Goal: Obtain resource: Download file/media

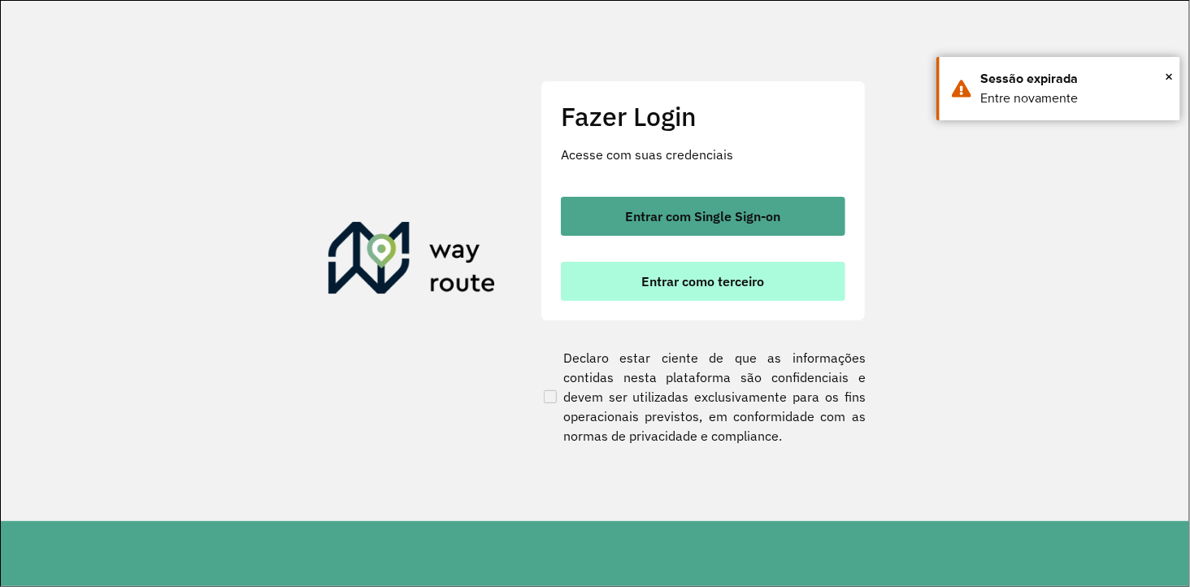
click at [667, 279] on span "Entrar como terceiro" at bounding box center [703, 281] width 123 height 13
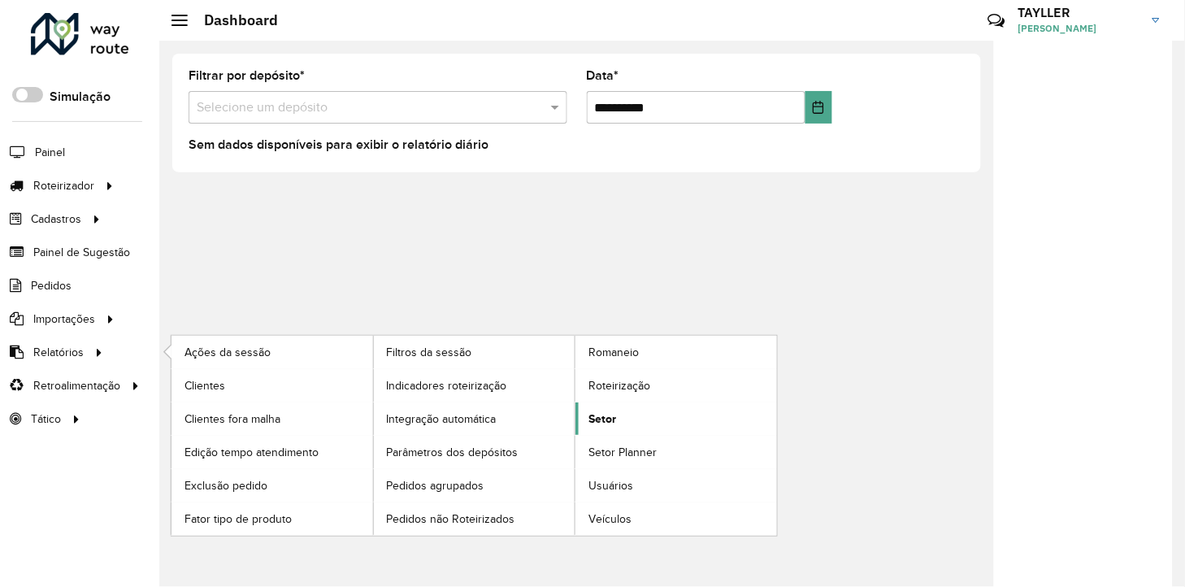
click at [611, 419] on span "Setor" at bounding box center [602, 418] width 28 height 17
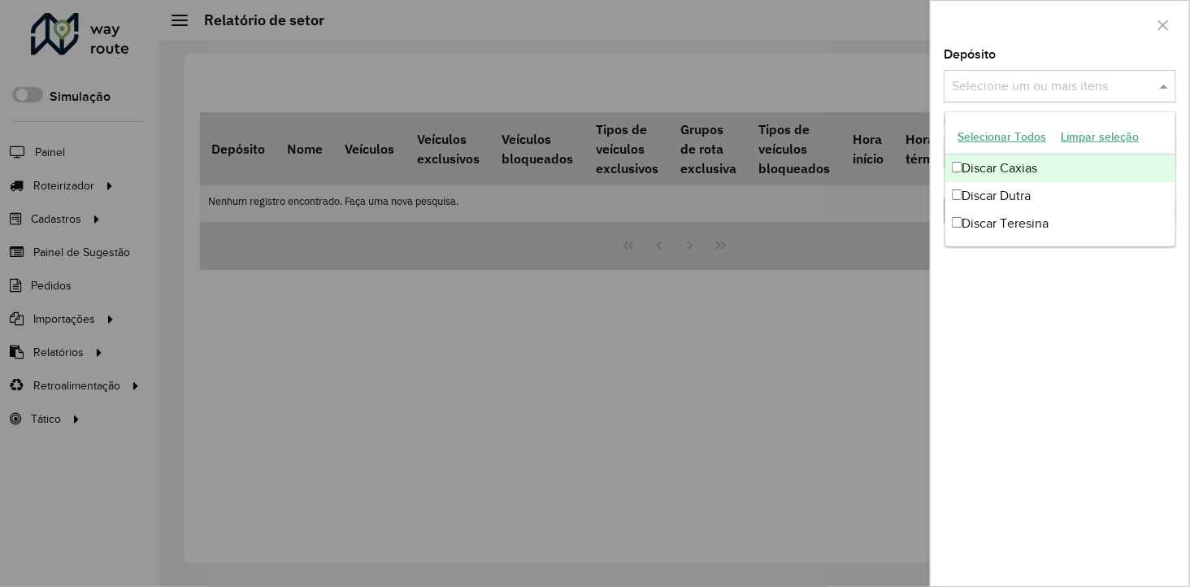
click at [1017, 85] on input "text" at bounding box center [1051, 87] width 208 height 20
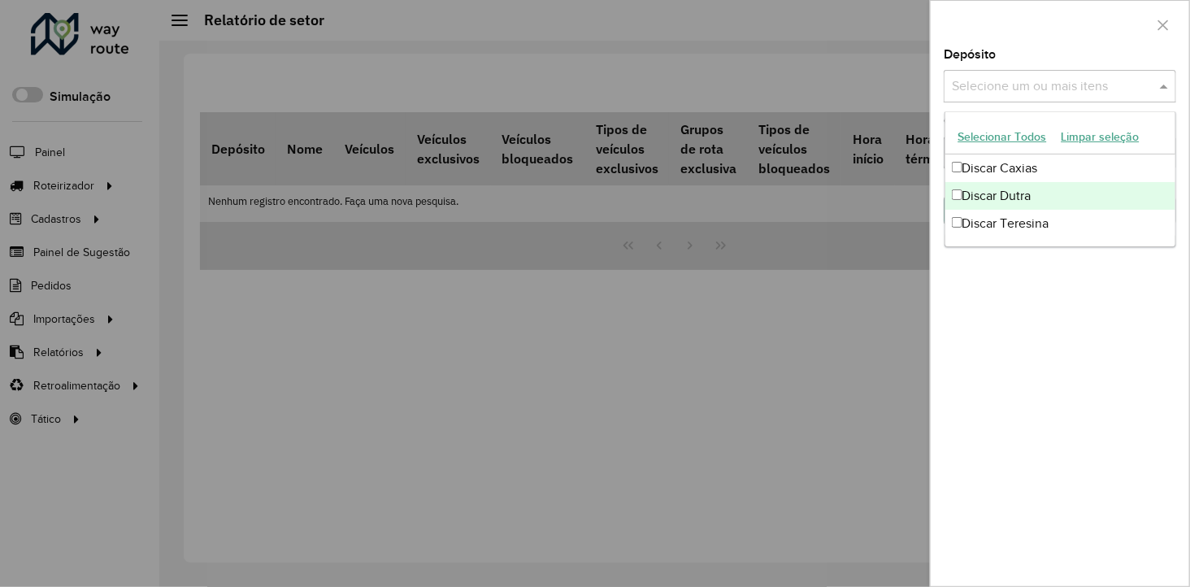
click at [991, 185] on div "Discar Dutra" at bounding box center [1060, 196] width 231 height 28
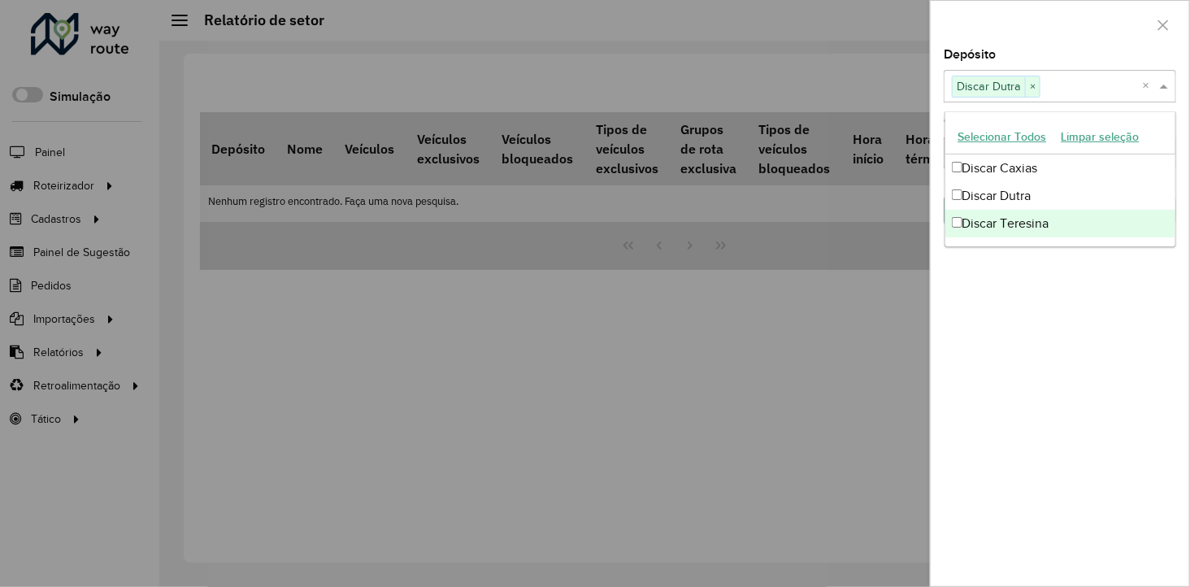
click at [1014, 336] on div "Depósito Selecione um ou mais itens Discar Dutra × × Grupo de Depósito Selecion…" at bounding box center [1059, 317] width 258 height 537
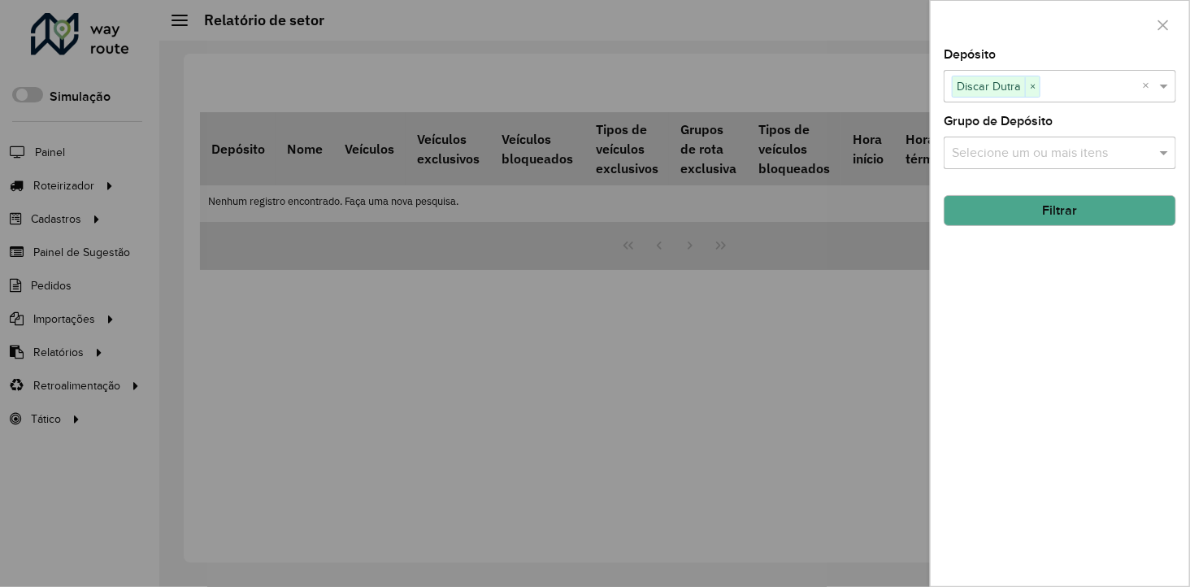
click at [1040, 155] on input "text" at bounding box center [1051, 154] width 208 height 20
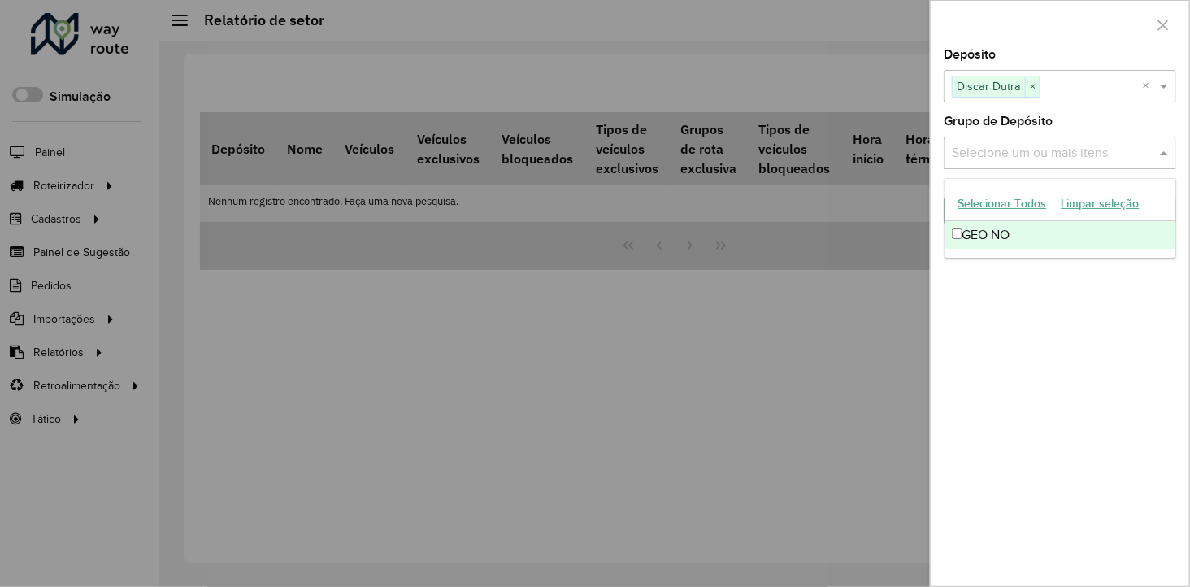
click at [1052, 332] on div "Depósito Selecione um ou mais itens Discar Dutra × × Grupo de Depósito Selecion…" at bounding box center [1059, 317] width 258 height 537
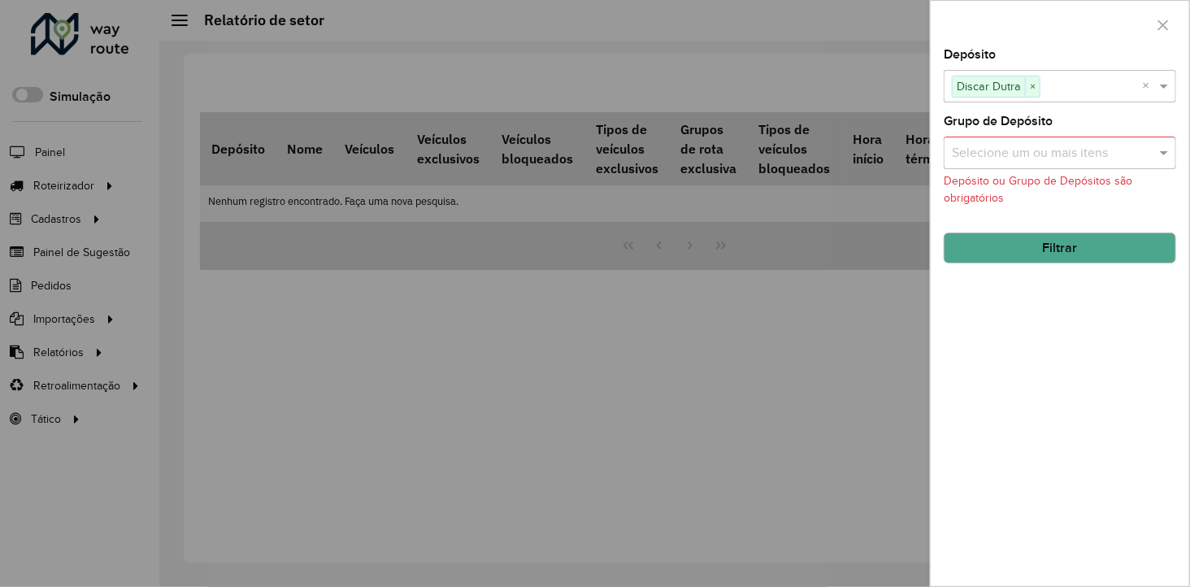
click at [1041, 246] on button "Filtrar" at bounding box center [1059, 247] width 232 height 31
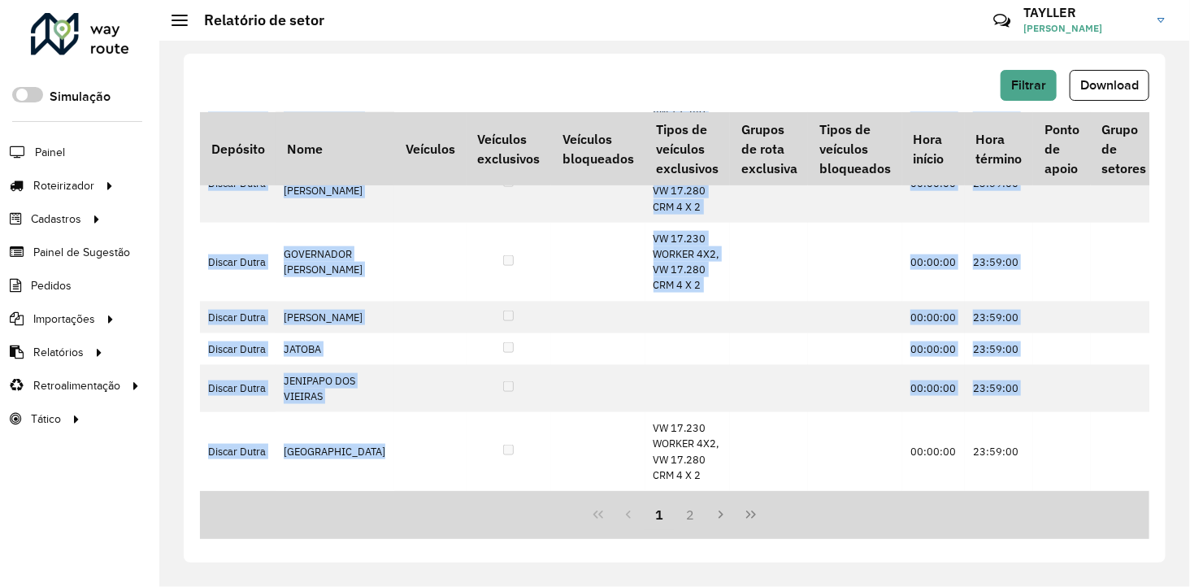
drag, startPoint x: 405, startPoint y: 484, endPoint x: 470, endPoint y: 488, distance: 65.1
click at [470, 488] on div "Depósito Nome Veículos Veículos exclusivos Veículos bloqueados Tipos de veículo…" at bounding box center [674, 301] width 949 height 379
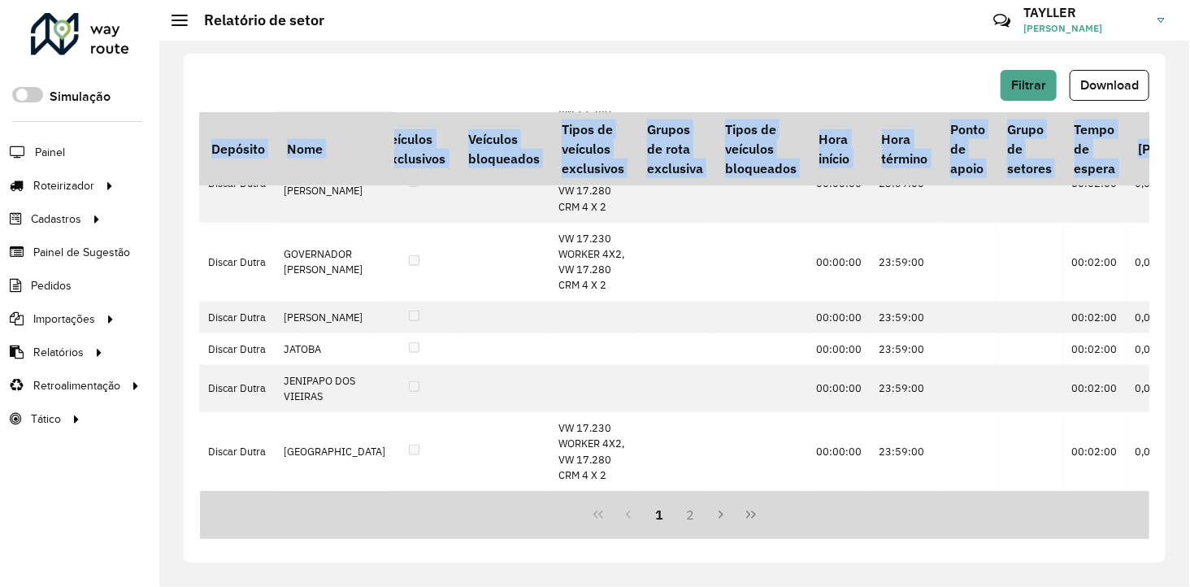
scroll to position [896, 104]
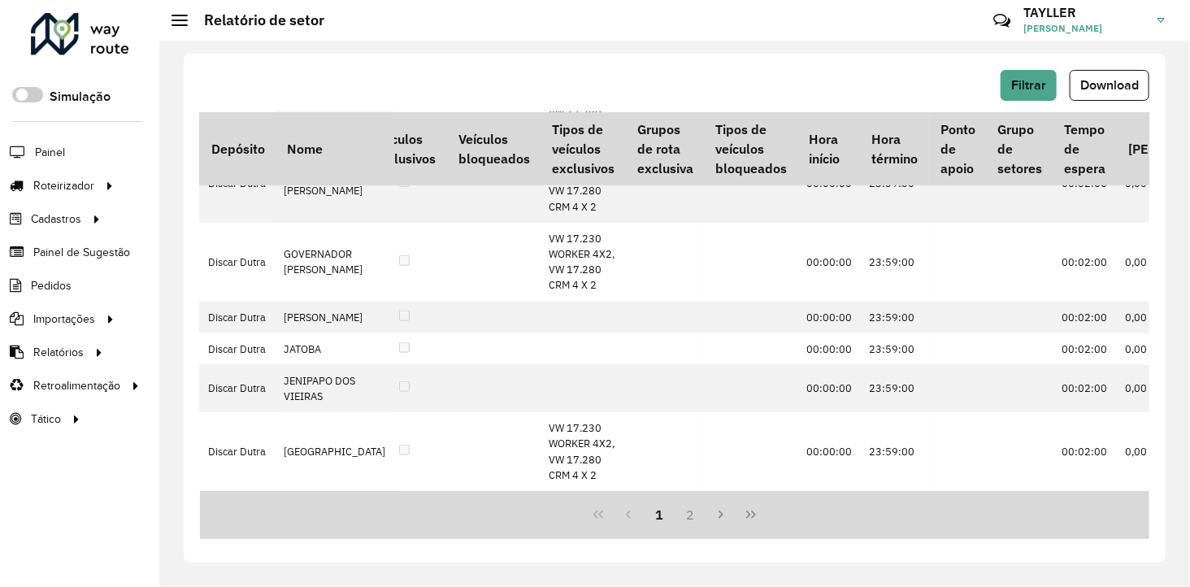
click at [599, 570] on div "Filtrar Download Depósito Nome Veículos Veículos exclusivos Veículos bloqueados…" at bounding box center [674, 314] width 1030 height 546
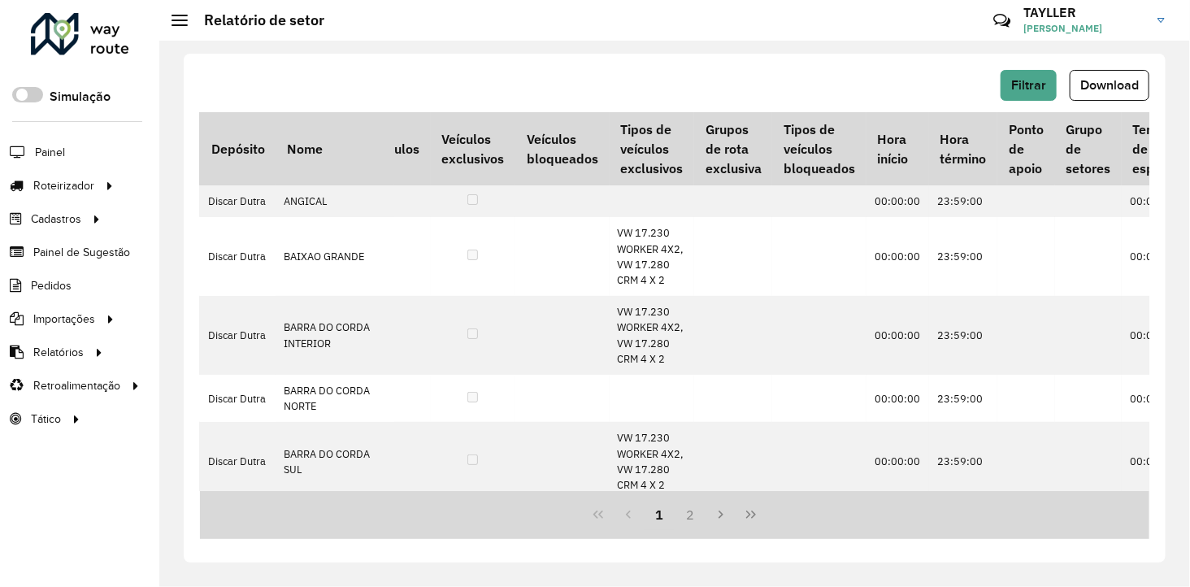
scroll to position [0, 0]
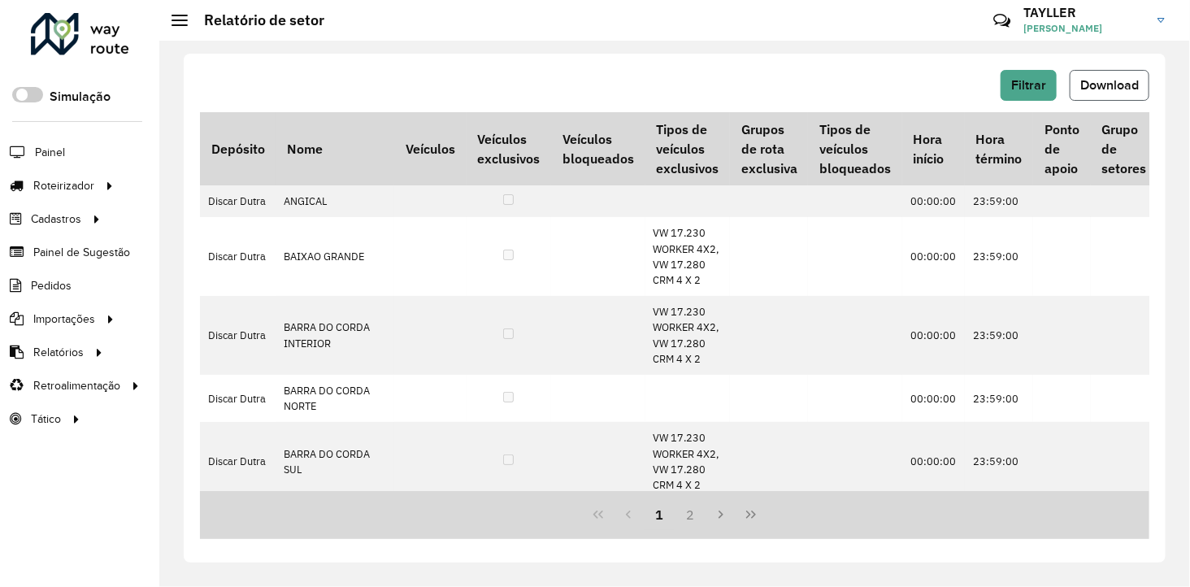
click at [1121, 90] on span "Download" at bounding box center [1109, 85] width 59 height 14
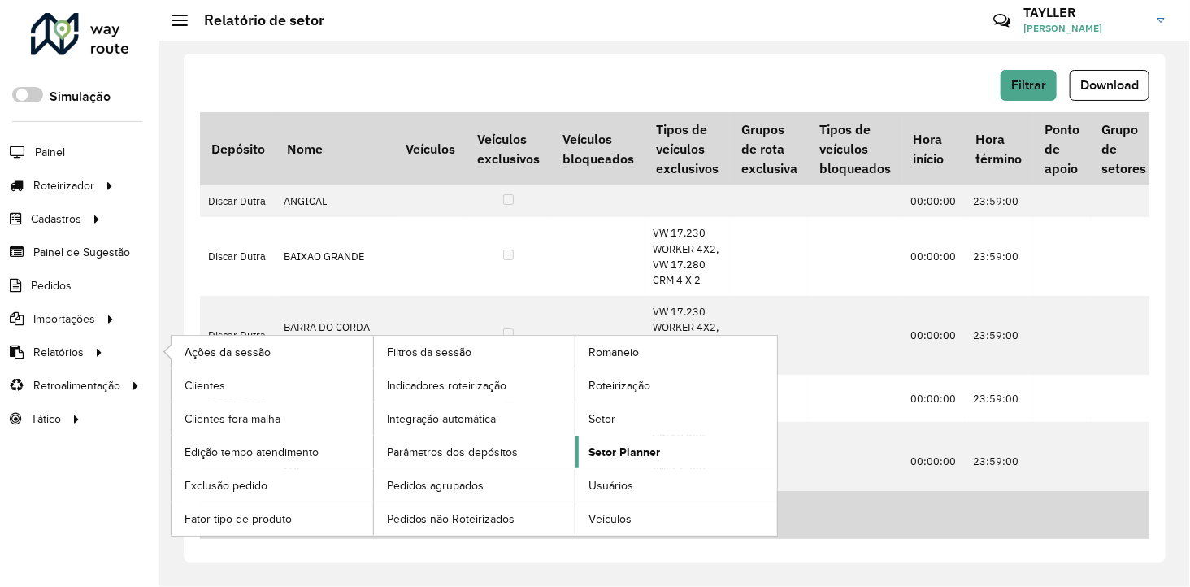
click at [622, 445] on span "Setor Planner" at bounding box center [624, 452] width 72 height 17
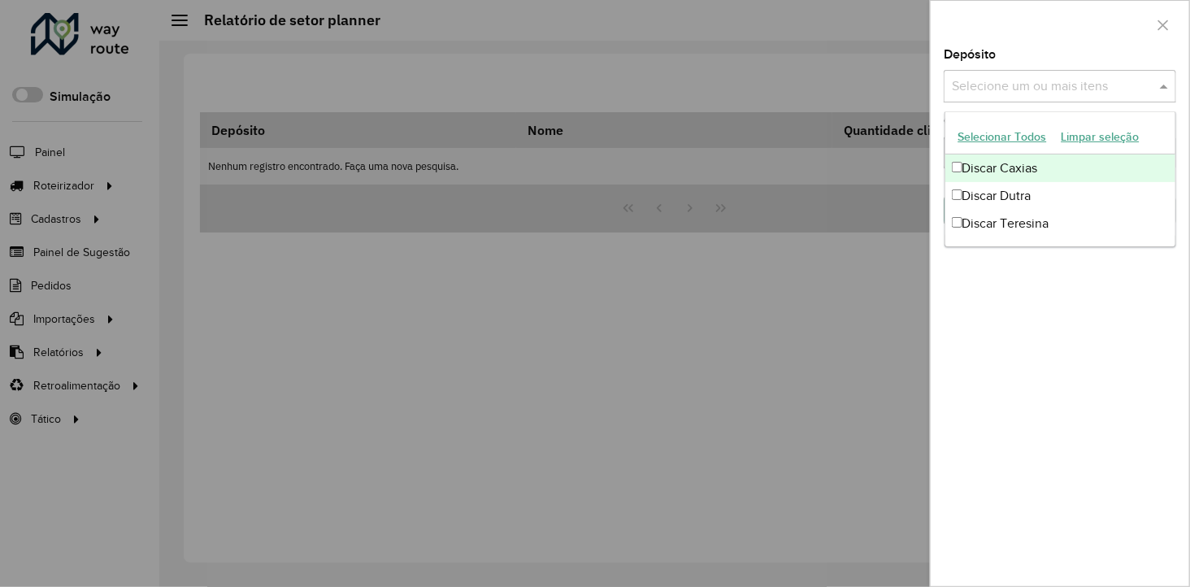
click at [969, 85] on input "text" at bounding box center [1051, 87] width 208 height 20
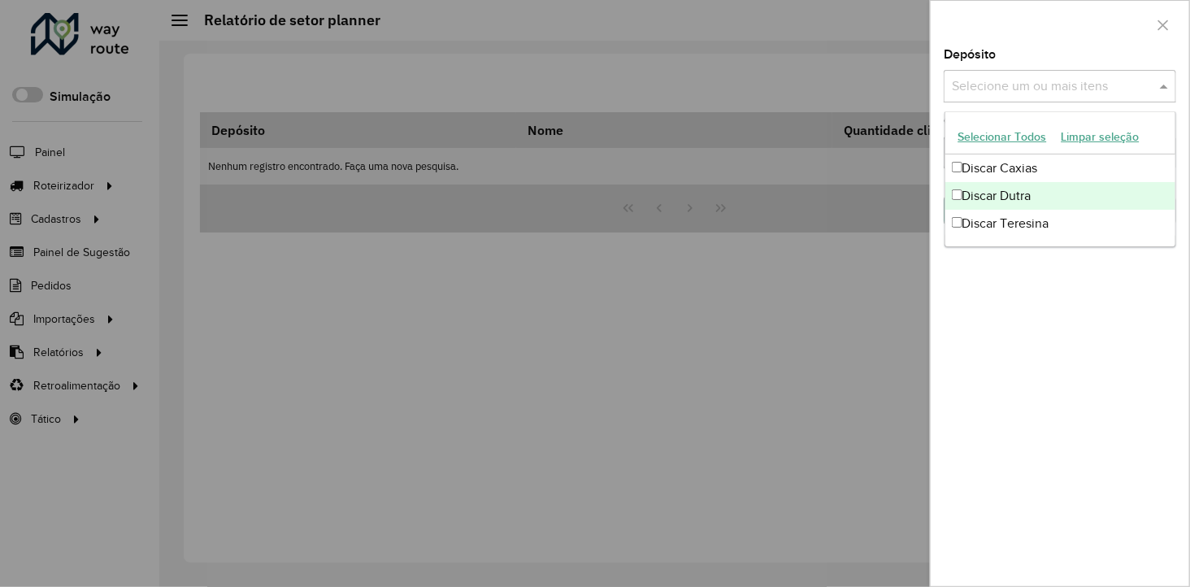
click at [995, 191] on div "Discar Dutra" at bounding box center [1060, 196] width 231 height 28
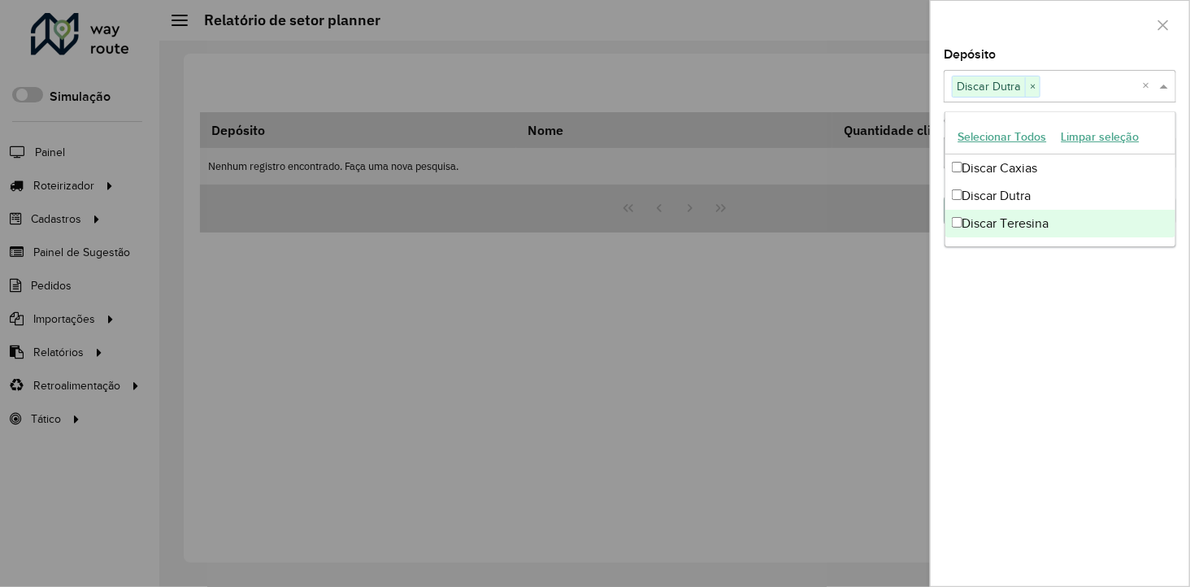
click at [1033, 310] on div "Depósito Selecione um ou mais itens Discar Dutra × × Grupo de Depósito Selecion…" at bounding box center [1059, 317] width 258 height 537
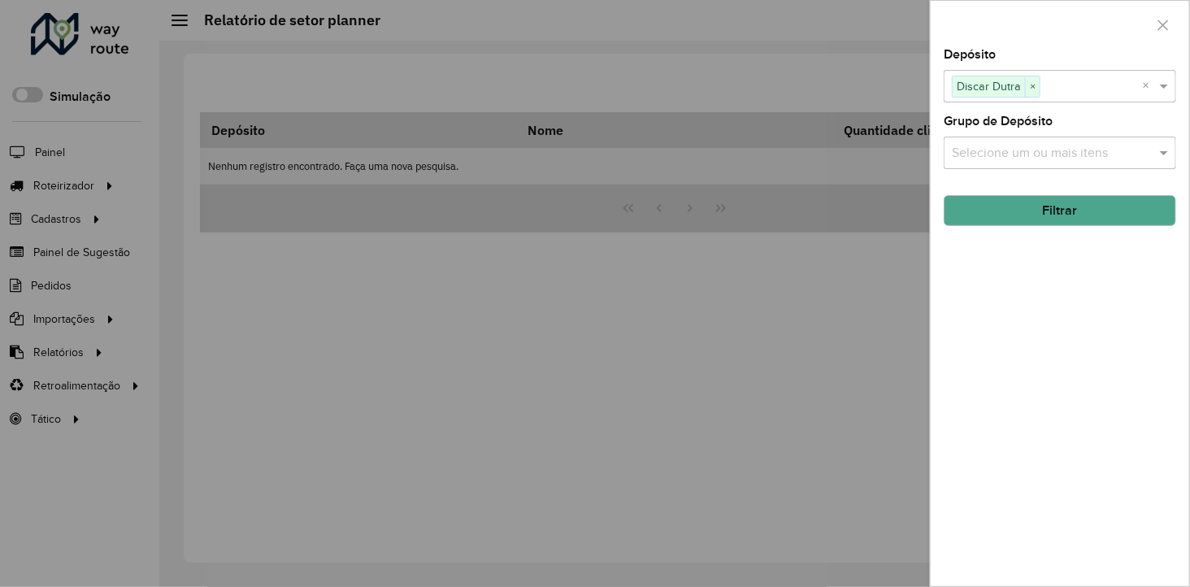
click at [1061, 206] on button "Filtrar" at bounding box center [1059, 210] width 232 height 31
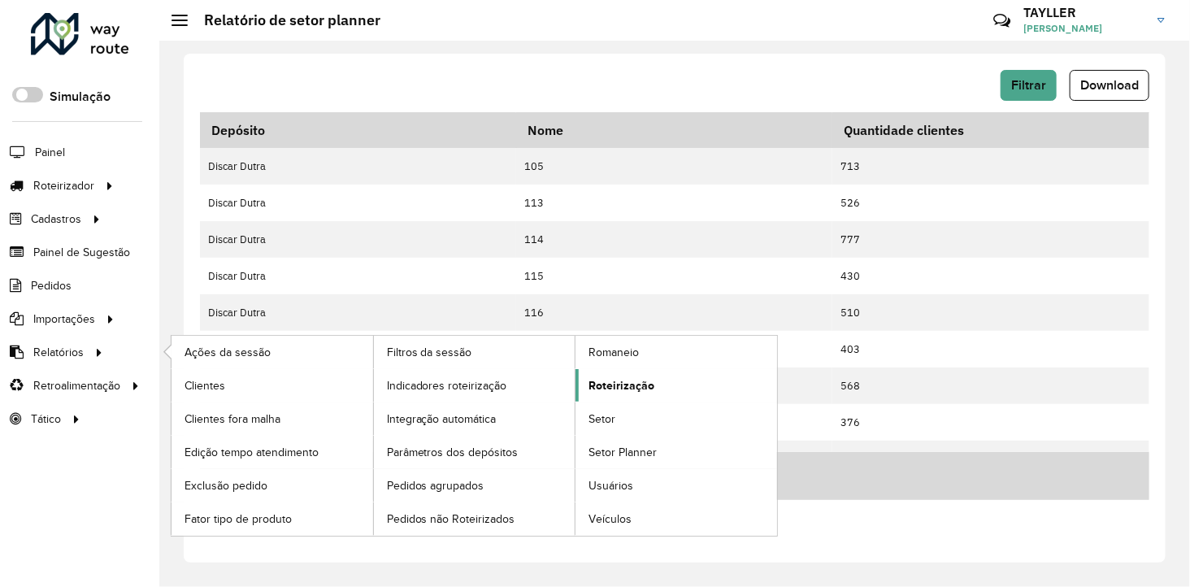
click at [634, 380] on span "Roteirização" at bounding box center [621, 385] width 66 height 17
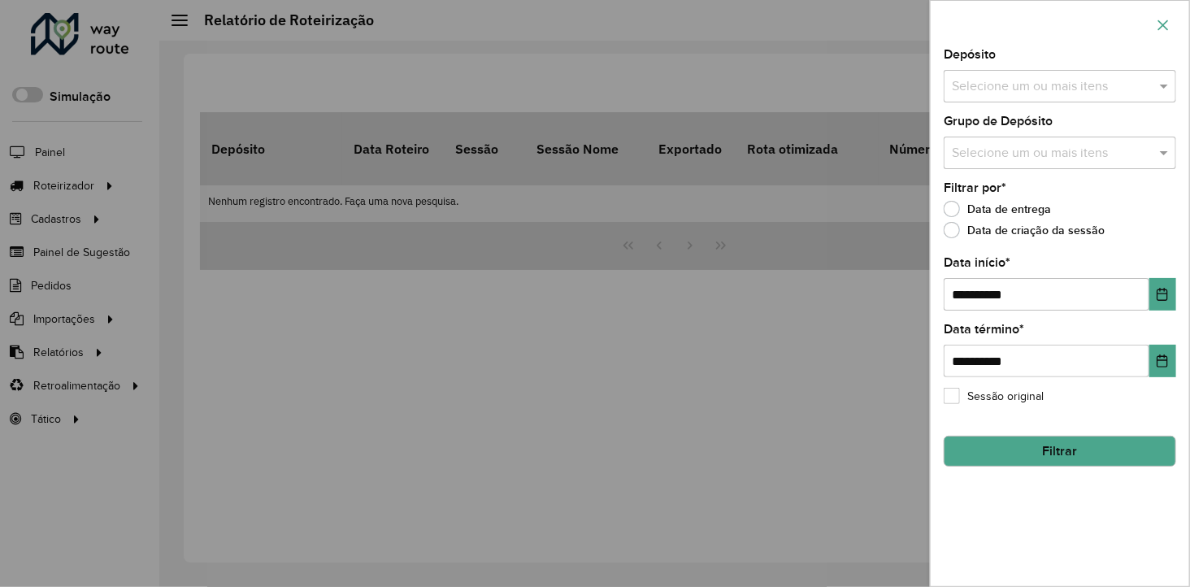
click at [1171, 23] on button "button" at bounding box center [1163, 25] width 26 height 26
